Goal: Task Accomplishment & Management: Manage account settings

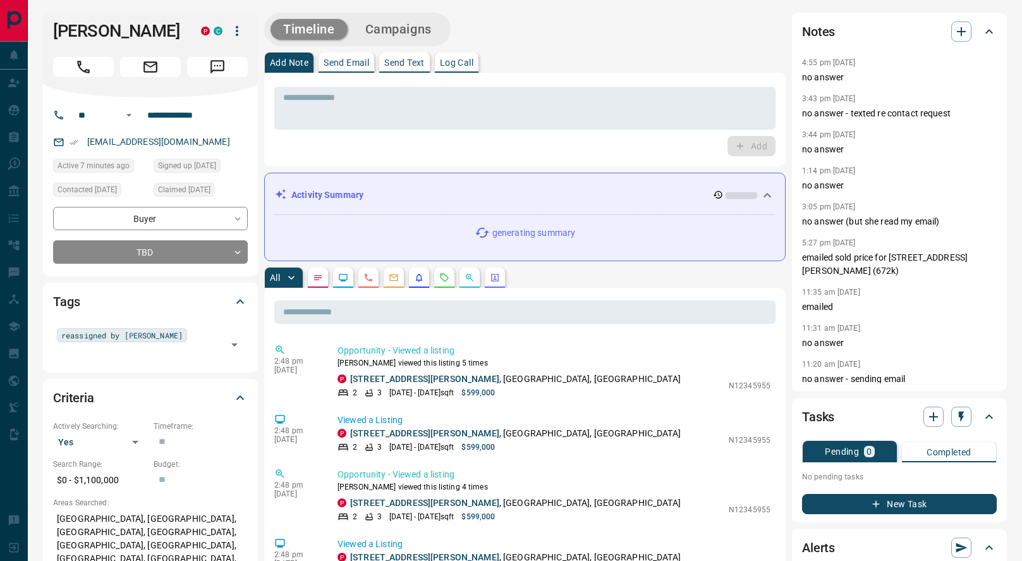
click at [454, 276] on button "button" at bounding box center [444, 277] width 20 height 20
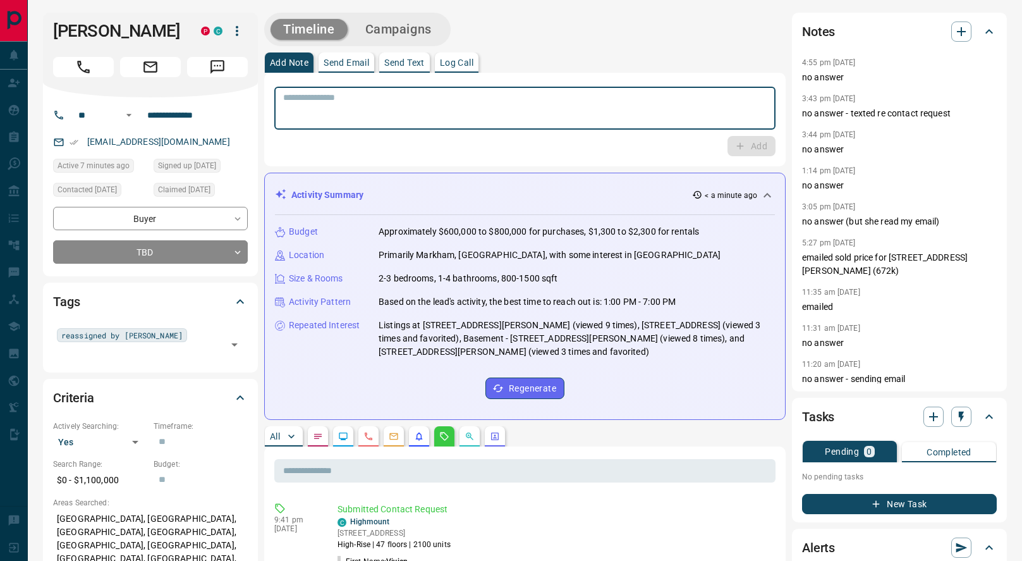
click at [549, 106] on textarea at bounding box center [525, 108] width 484 height 32
type textarea "*********"
click at [767, 139] on button "Add" at bounding box center [752, 146] width 48 height 20
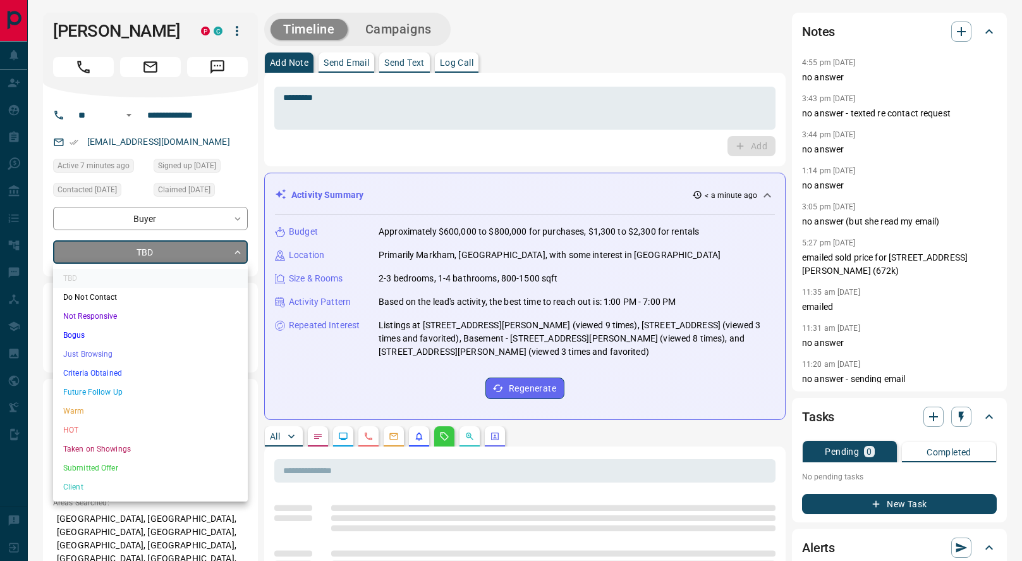
click at [149, 315] on li "Not Responsive" at bounding box center [150, 316] width 195 height 19
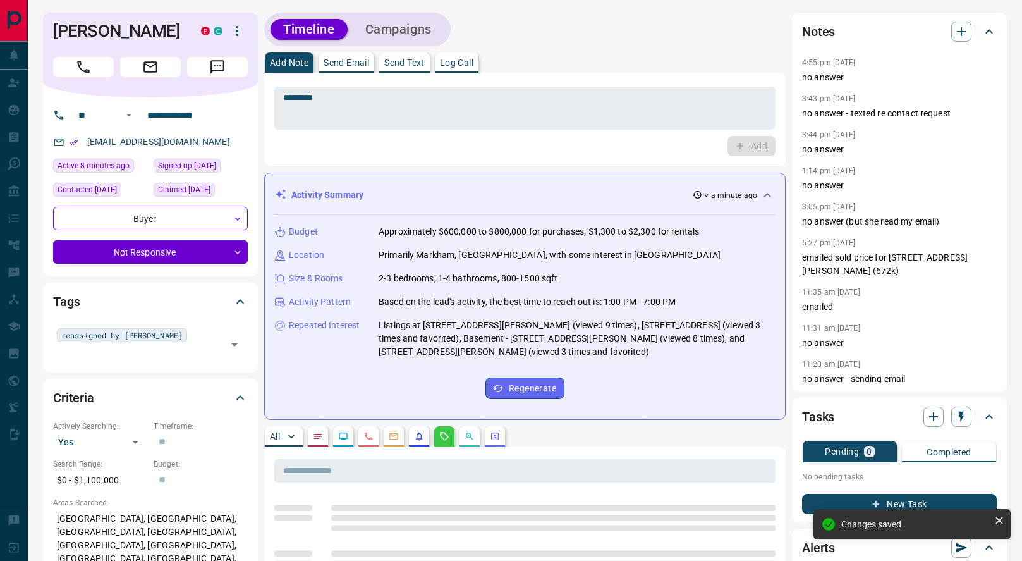
type input "*"
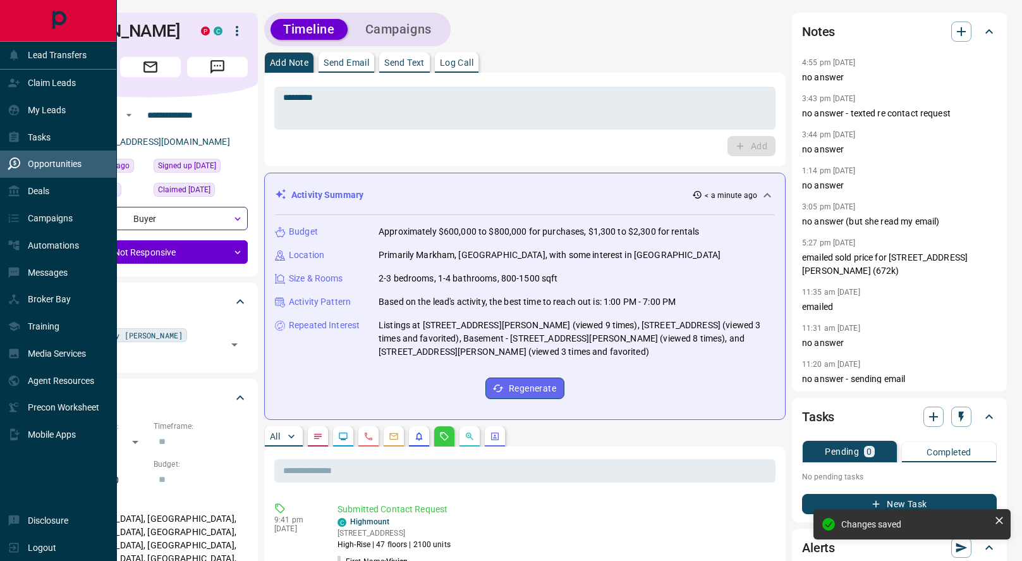
click at [30, 172] on div "Opportunities" at bounding box center [45, 164] width 74 height 21
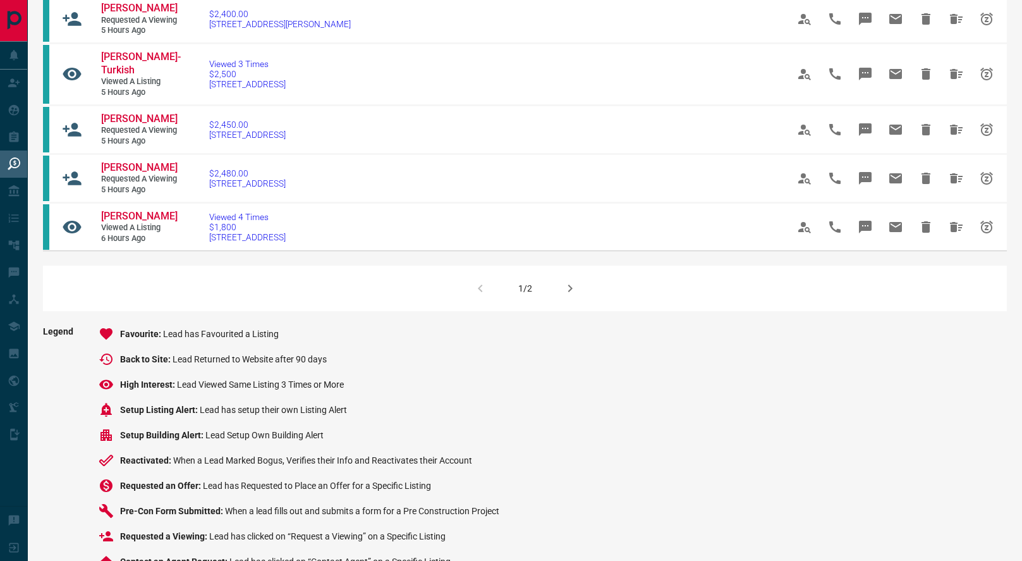
scroll to position [831, 0]
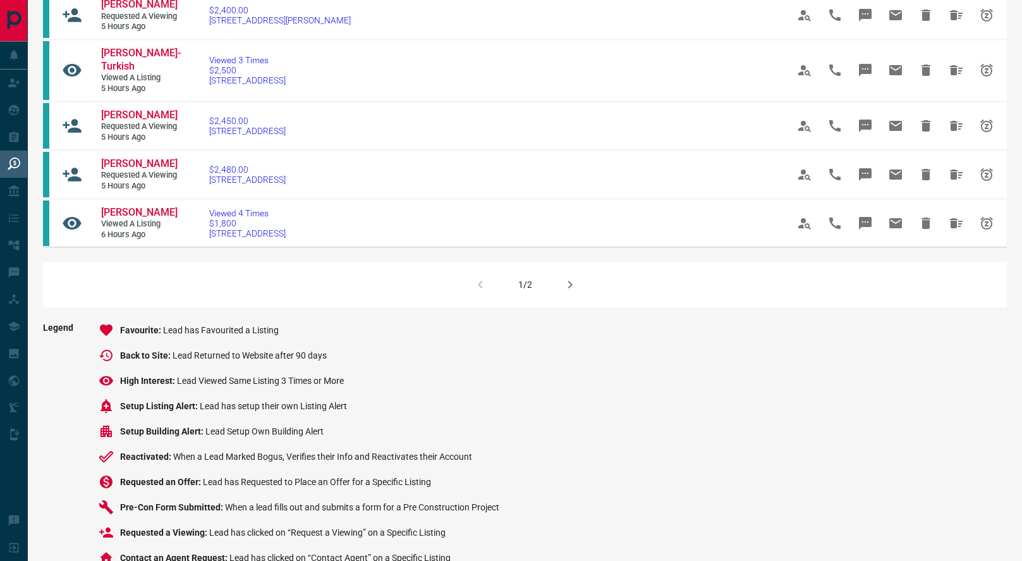
click at [566, 292] on icon "button" at bounding box center [570, 284] width 15 height 15
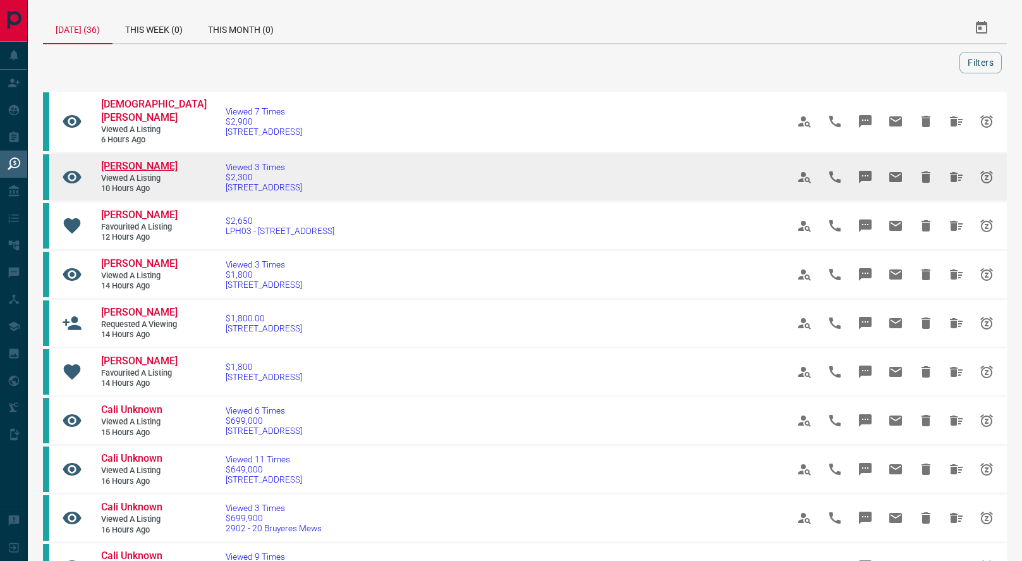
click at [116, 160] on span "[PERSON_NAME]" at bounding box center [139, 166] width 76 height 12
